Goal: Check status: Check status

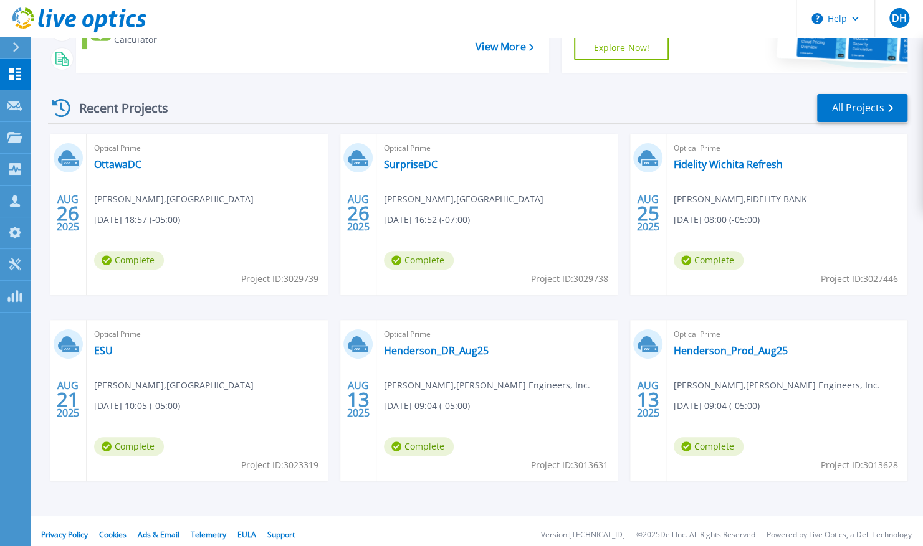
scroll to position [143, 0]
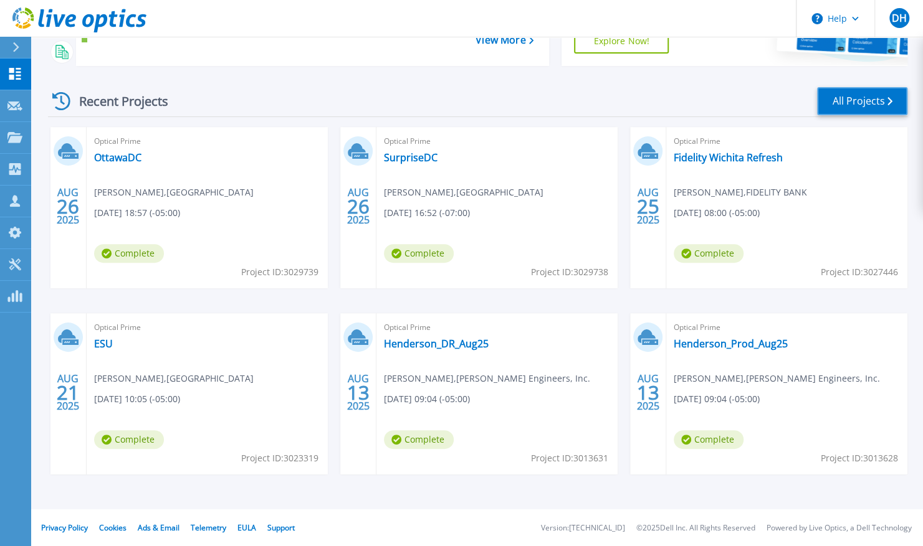
click at [842, 94] on link "All Projects" at bounding box center [862, 101] width 90 height 28
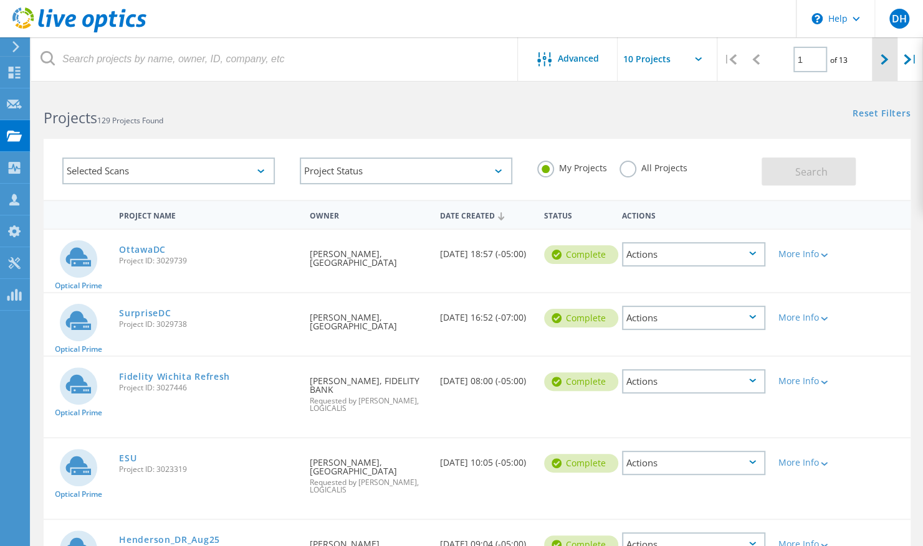
click at [878, 61] on div at bounding box center [884, 59] width 26 height 44
type input "2"
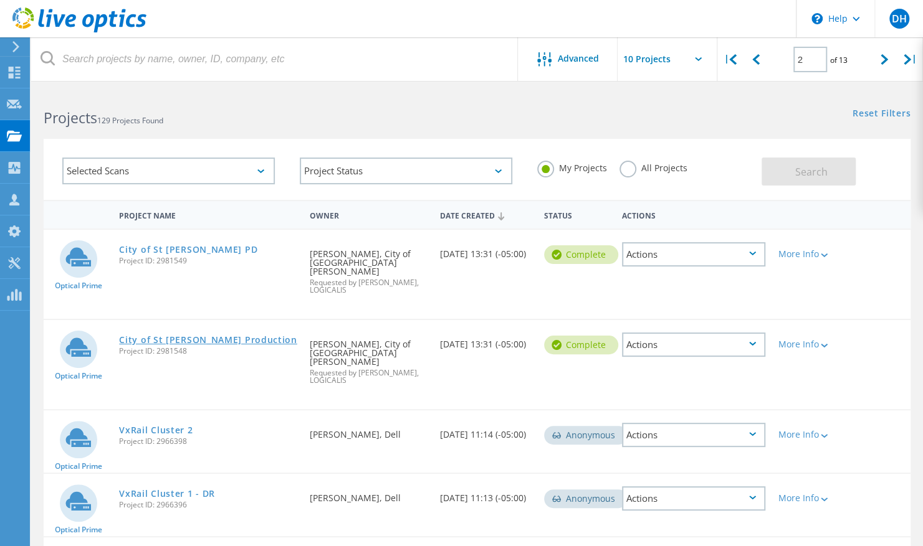
click at [176, 336] on link "City of St Joe Production" at bounding box center [208, 340] width 178 height 9
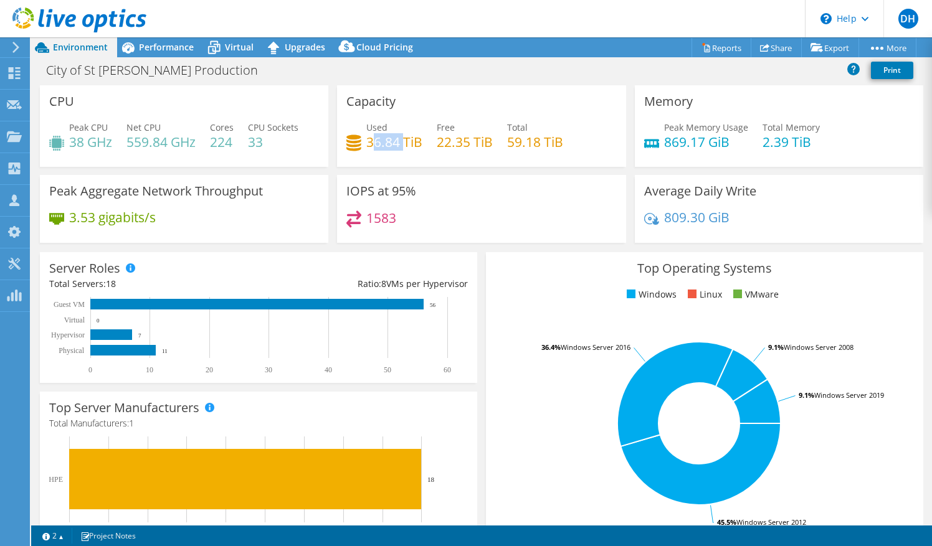
drag, startPoint x: 368, startPoint y: 138, endPoint x: 400, endPoint y: 138, distance: 31.8
click at [400, 138] on h4 "36.84 TiB" at bounding box center [394, 142] width 56 height 14
drag, startPoint x: 400, startPoint y: 138, endPoint x: 373, endPoint y: 145, distance: 28.1
click at [373, 145] on h4 "36.84 TiB" at bounding box center [394, 142] width 56 height 14
drag, startPoint x: 363, startPoint y: 144, endPoint x: 402, endPoint y: 143, distance: 39.9
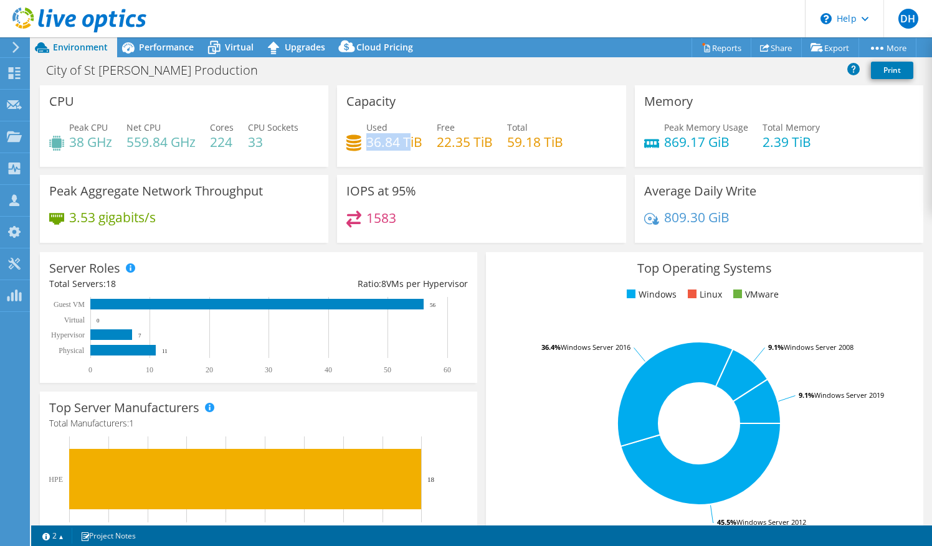
click at [402, 143] on h4 "36.84 TiB" at bounding box center [394, 142] width 56 height 14
drag, startPoint x: 402, startPoint y: 143, endPoint x: 548, endPoint y: 64, distance: 165.6
click at [548, 64] on div "City of St Joe Production Print" at bounding box center [481, 70] width 901 height 23
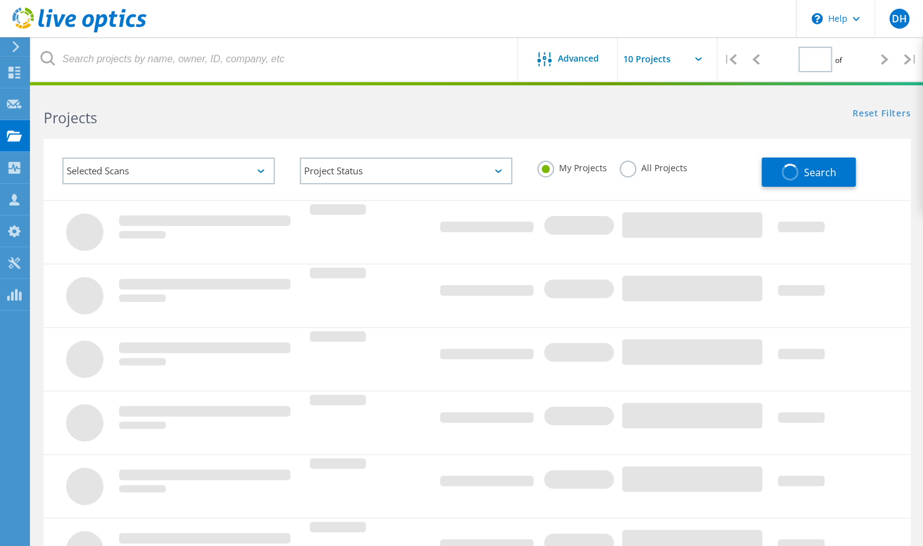
type input "2"
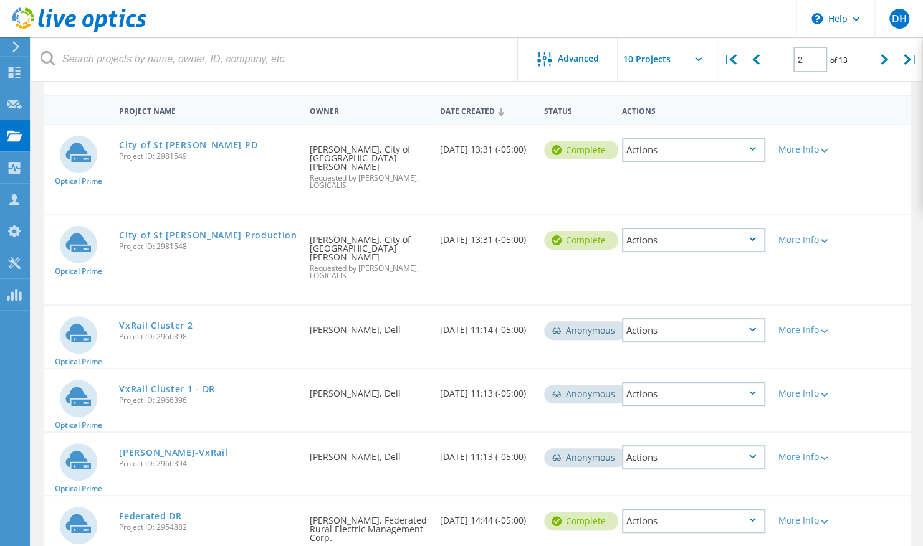
scroll to position [105, 0]
click at [153, 140] on link "City of St Joe PD" at bounding box center [188, 144] width 138 height 9
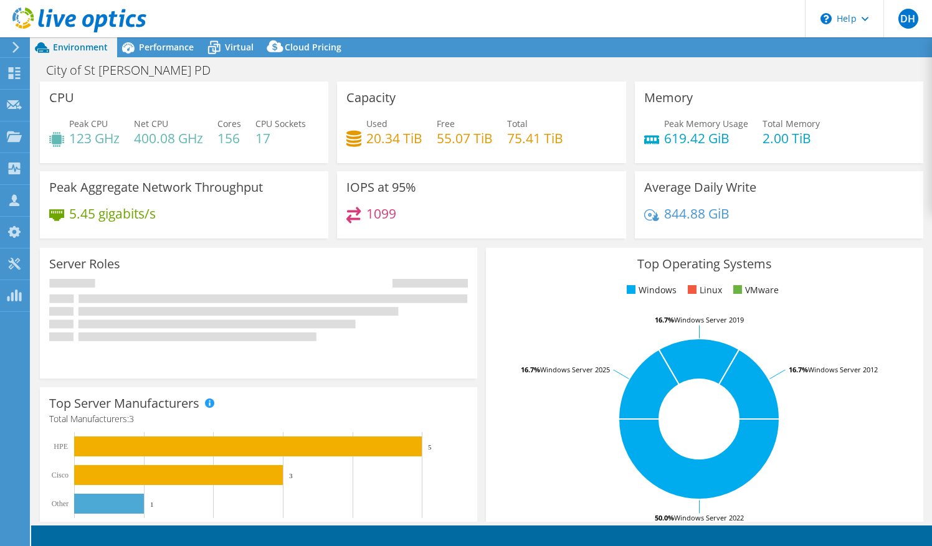
select select "USD"
